Goal: Task Accomplishment & Management: Manage account settings

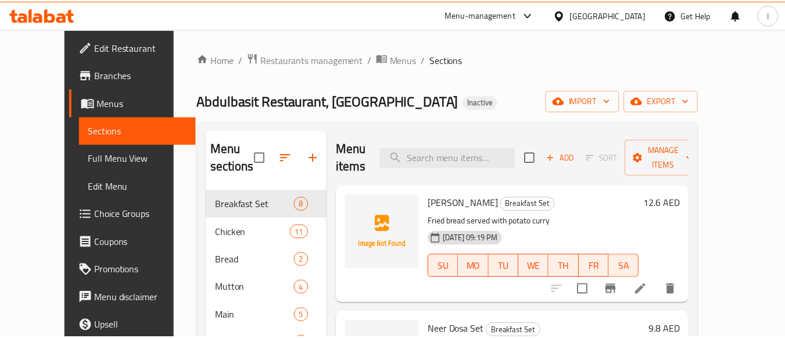
scroll to position [46, 0]
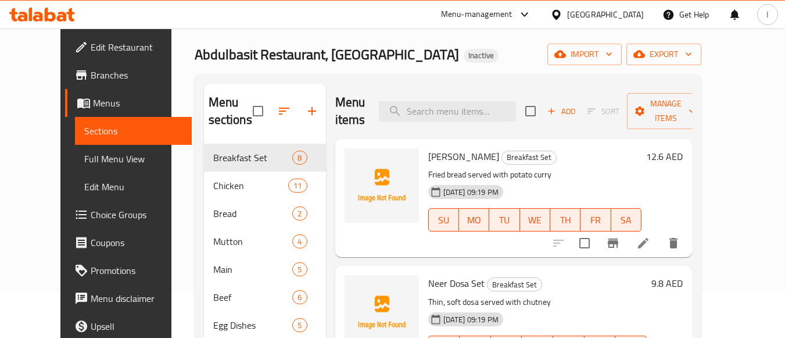
drag, startPoint x: 0, startPoint y: 0, endPoint x: 136, endPoint y: 154, distance: 205.4
click at [105, 150] on link "Full Menu View" at bounding box center [133, 159] width 117 height 28
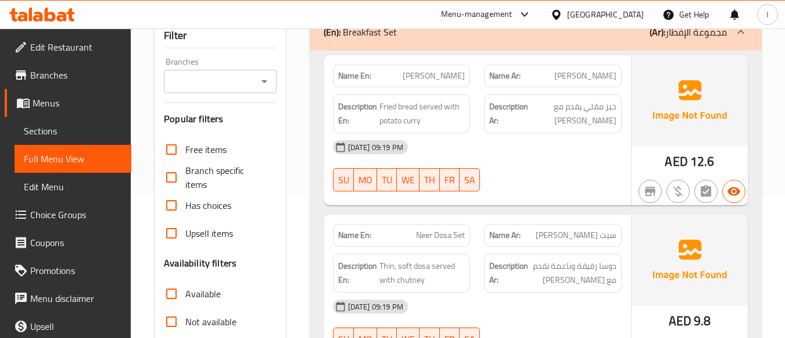
scroll to position [221, 0]
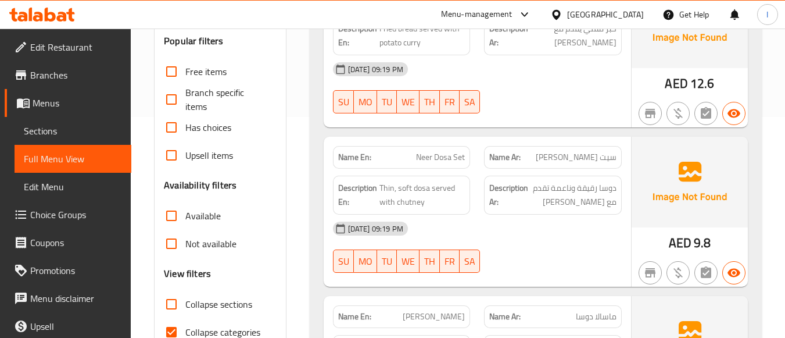
click at [193, 325] on span "Collapse categories" at bounding box center [222, 332] width 75 height 14
click at [185, 324] on input "Collapse categories" at bounding box center [171, 332] width 28 height 28
checkbox input "false"
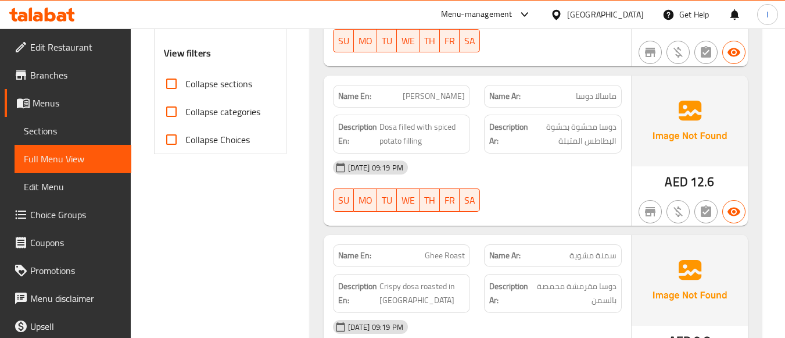
scroll to position [291, 0]
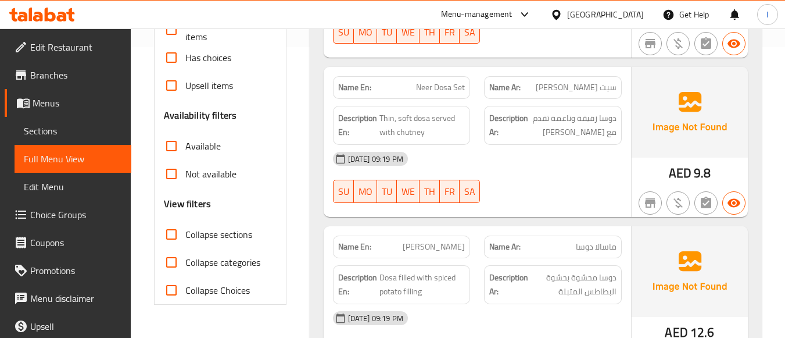
click at [216, 227] on span "Collapse sections" at bounding box center [218, 234] width 67 height 14
click at [185, 227] on input "Collapse sections" at bounding box center [171, 234] width 28 height 28
checkbox input "true"
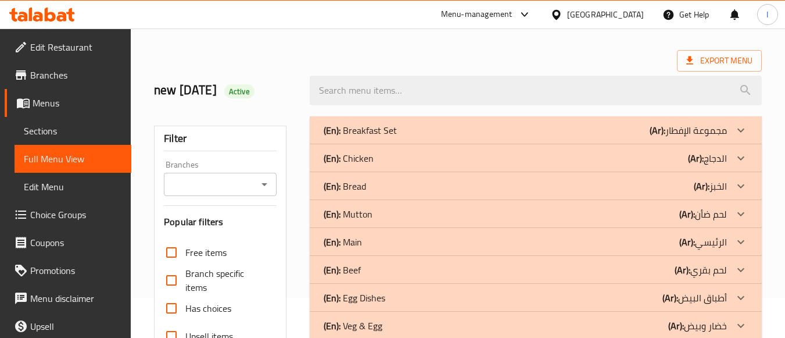
scroll to position [0, 0]
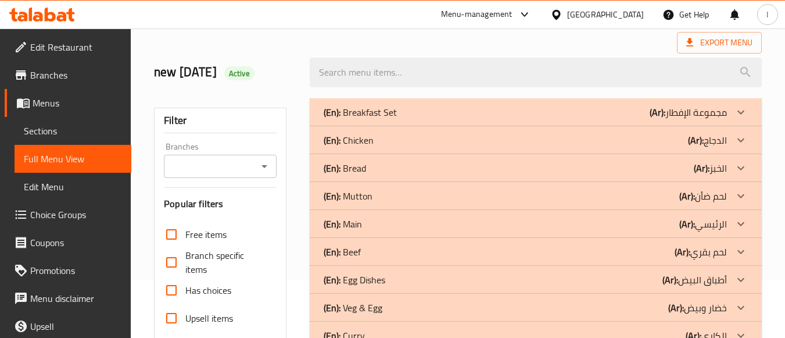
click at [370, 119] on p "(En): Chicken" at bounding box center [360, 112] width 73 height 14
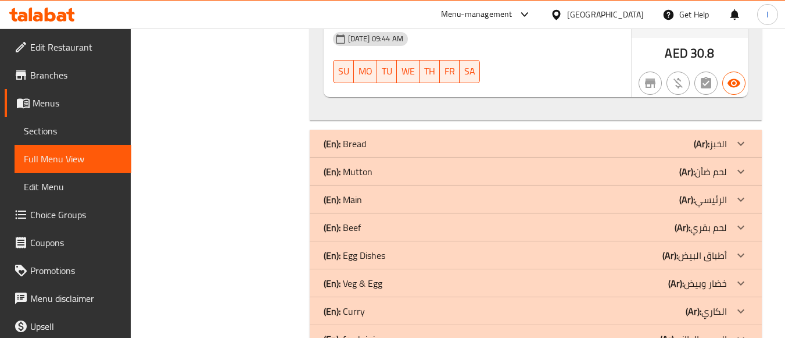
scroll to position [2316, 0]
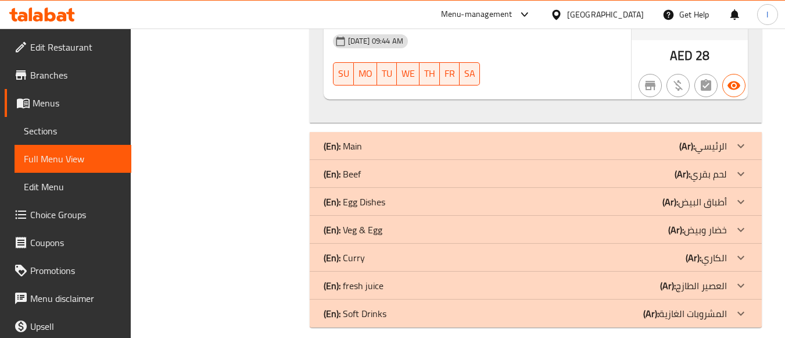
scroll to position [2999, 0]
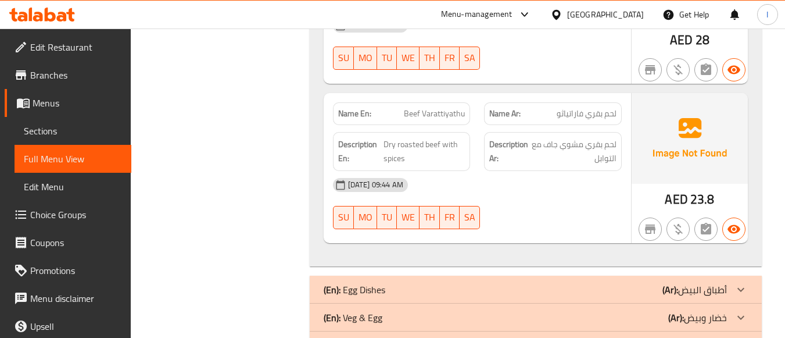
scroll to position [4001, 0]
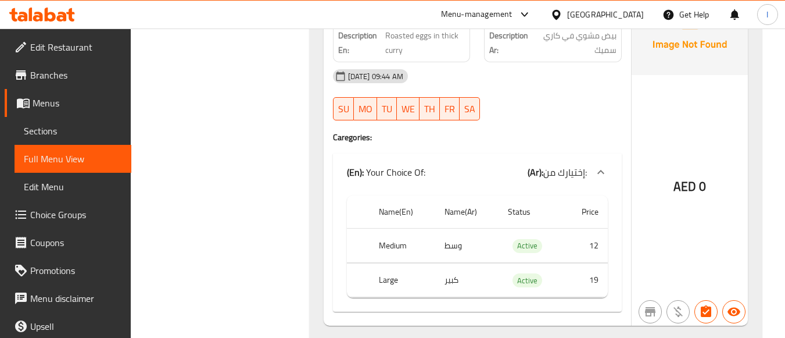
scroll to position [5576, 0]
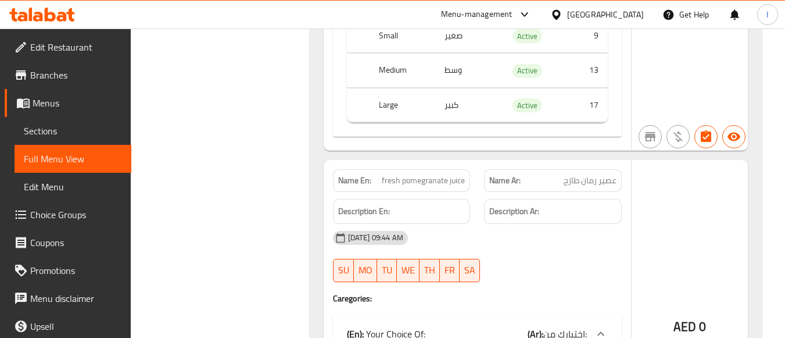
scroll to position [10444, 0]
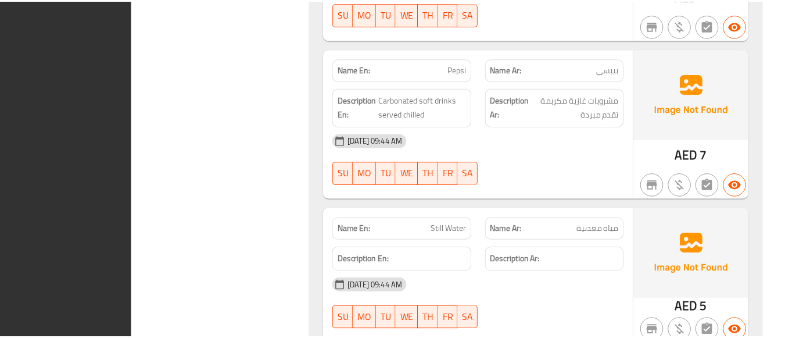
scroll to position [11067, 0]
